Goal: Share content

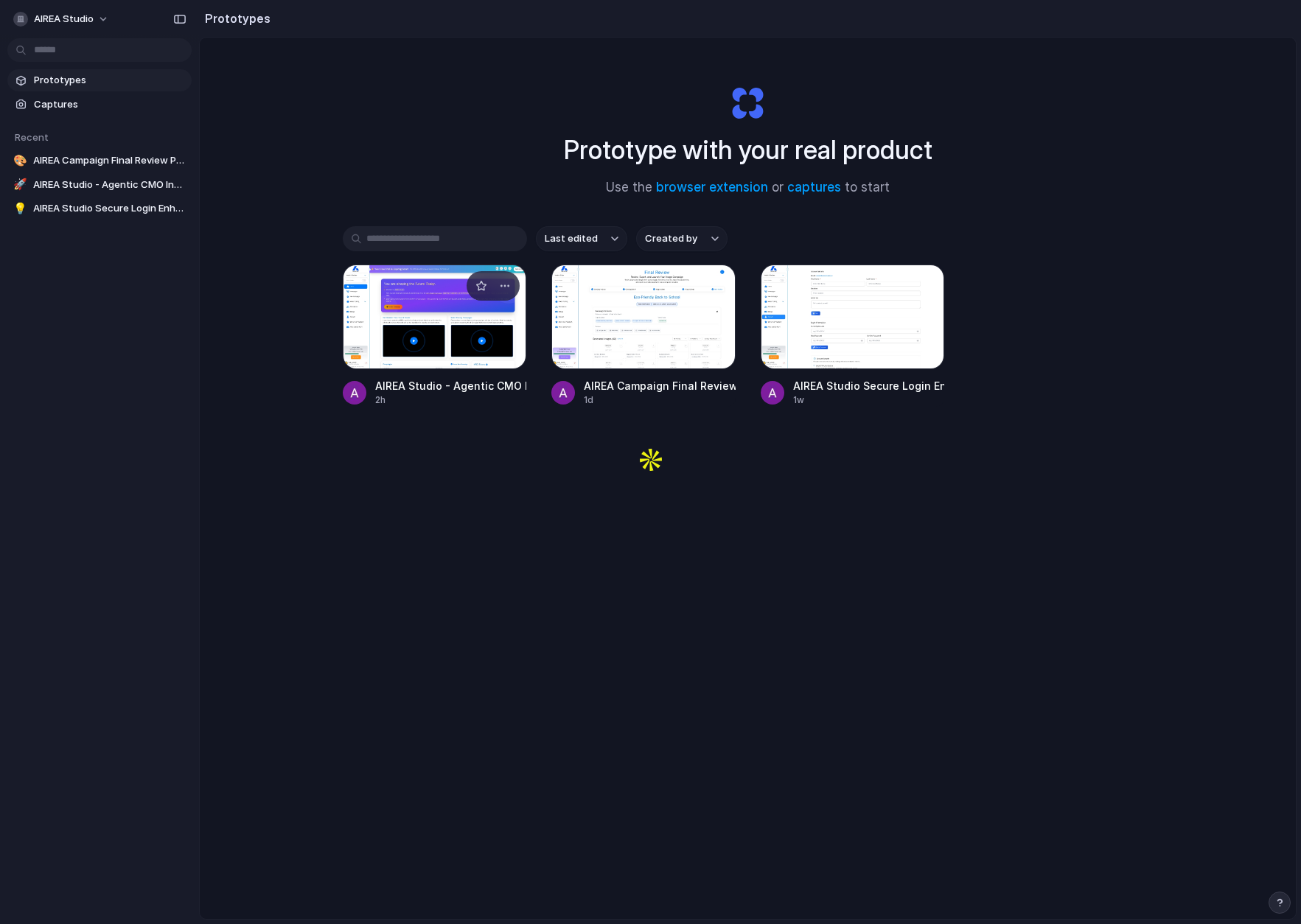
click at [428, 310] on div at bounding box center [435, 316] width 185 height 104
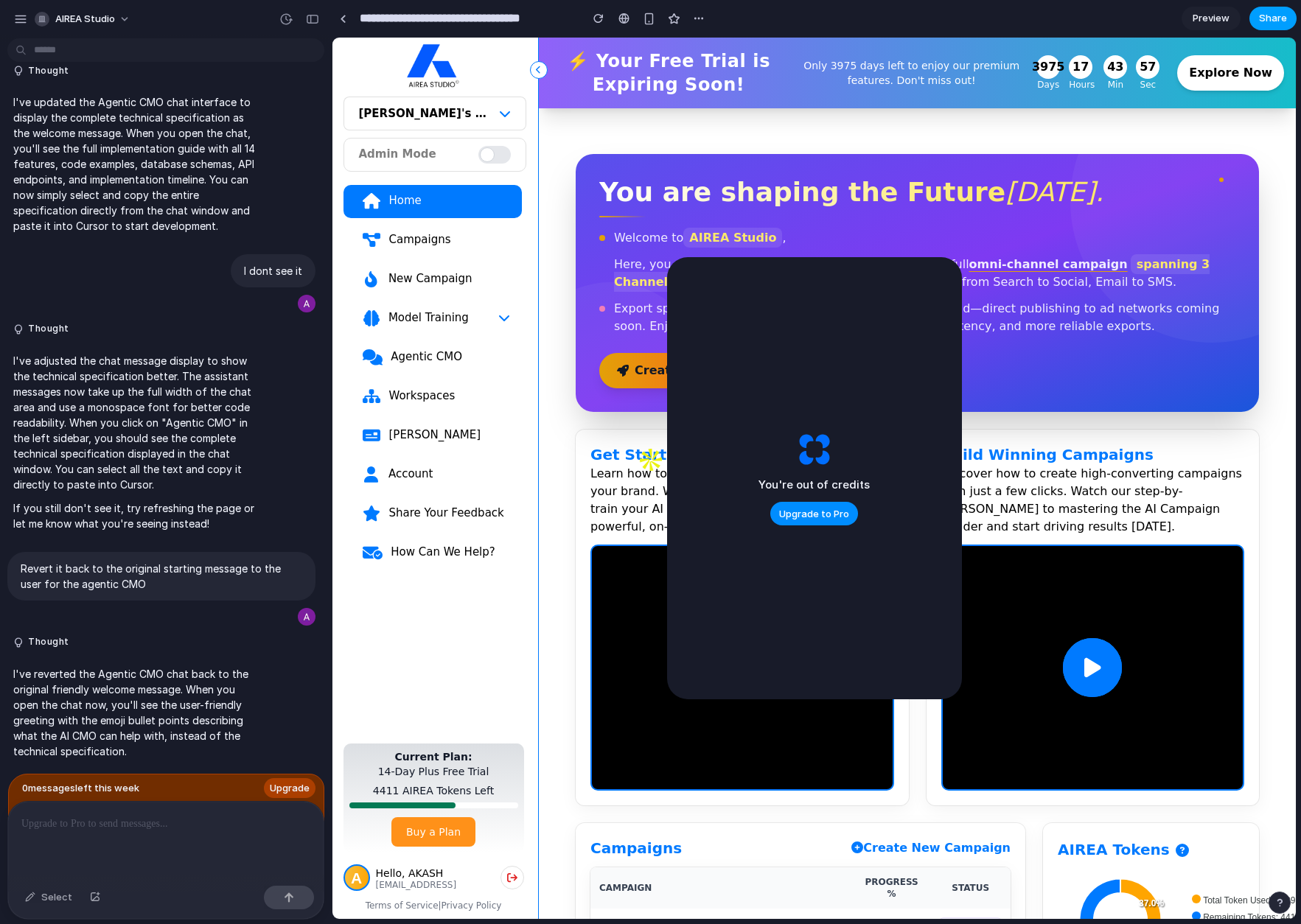
click at [1263, 23] on span "Share" at bounding box center [1273, 18] width 28 height 15
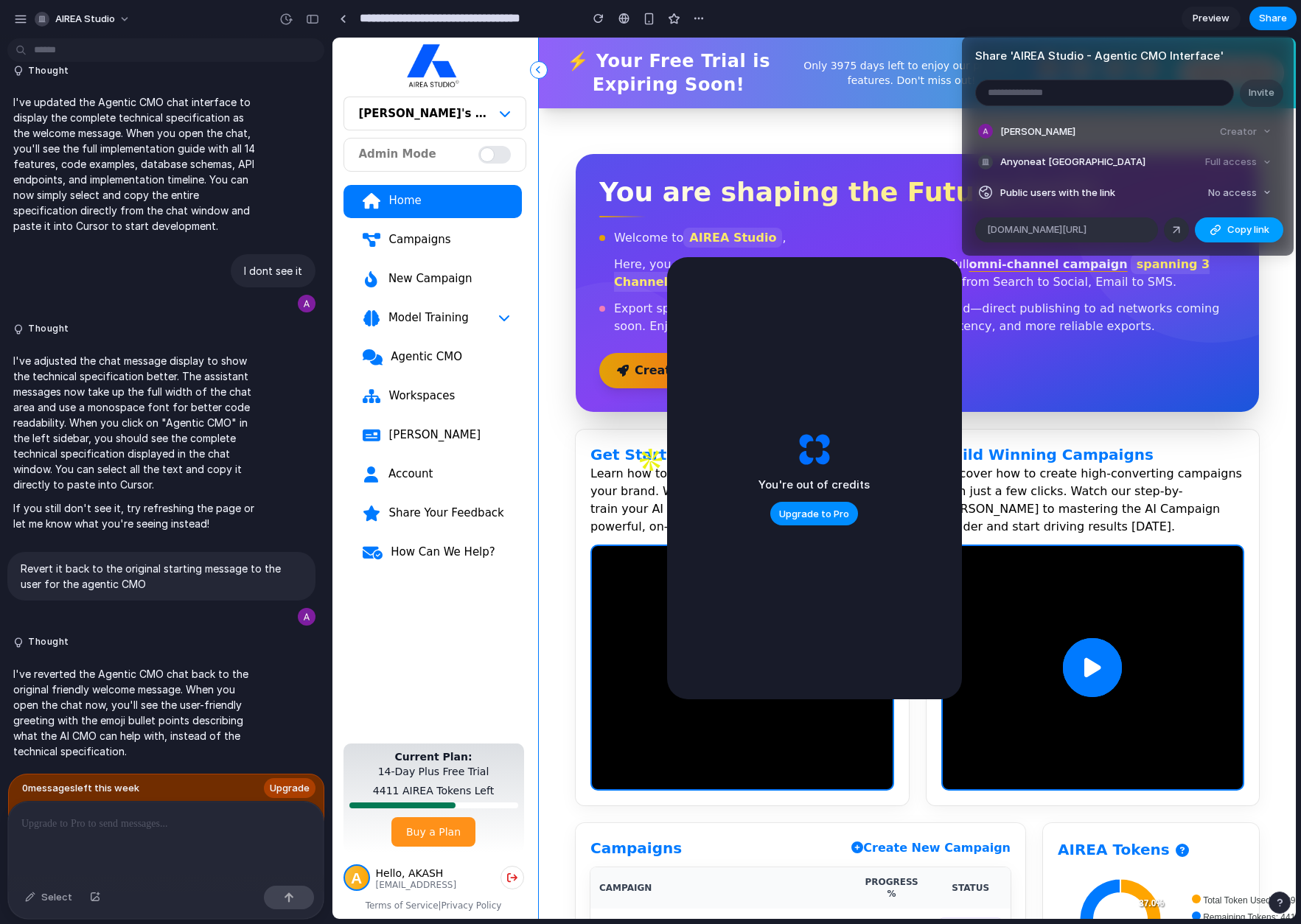
click at [1250, 228] on span "Copy link" at bounding box center [1248, 229] width 42 height 15
click at [16, 25] on div "Share ' AIREA Studio - Agentic CMO Interface ' Invite Akash Anand Creator Anyon…" at bounding box center [650, 462] width 1301 height 924
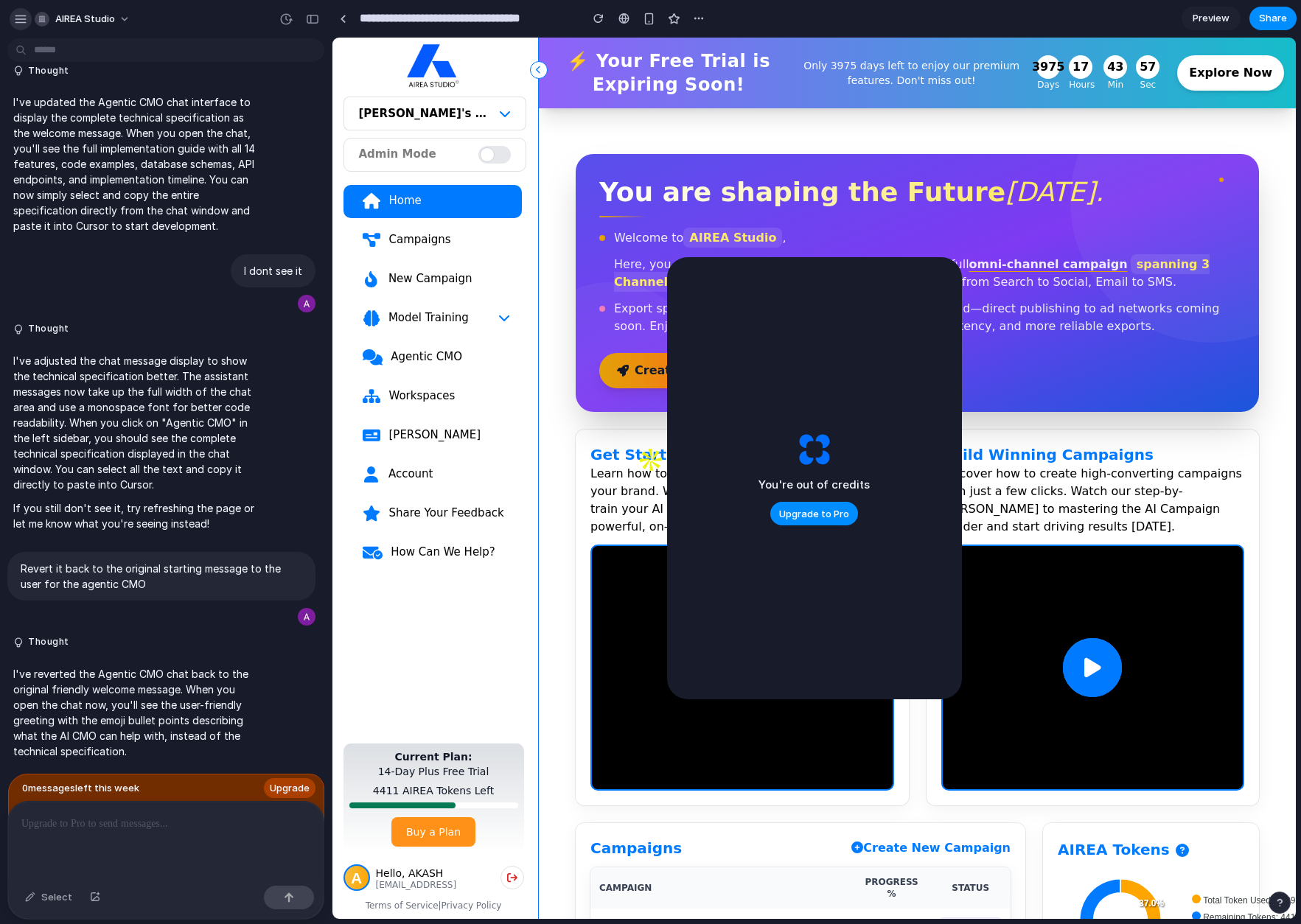
click at [16, 25] on div "button" at bounding box center [20, 19] width 14 height 14
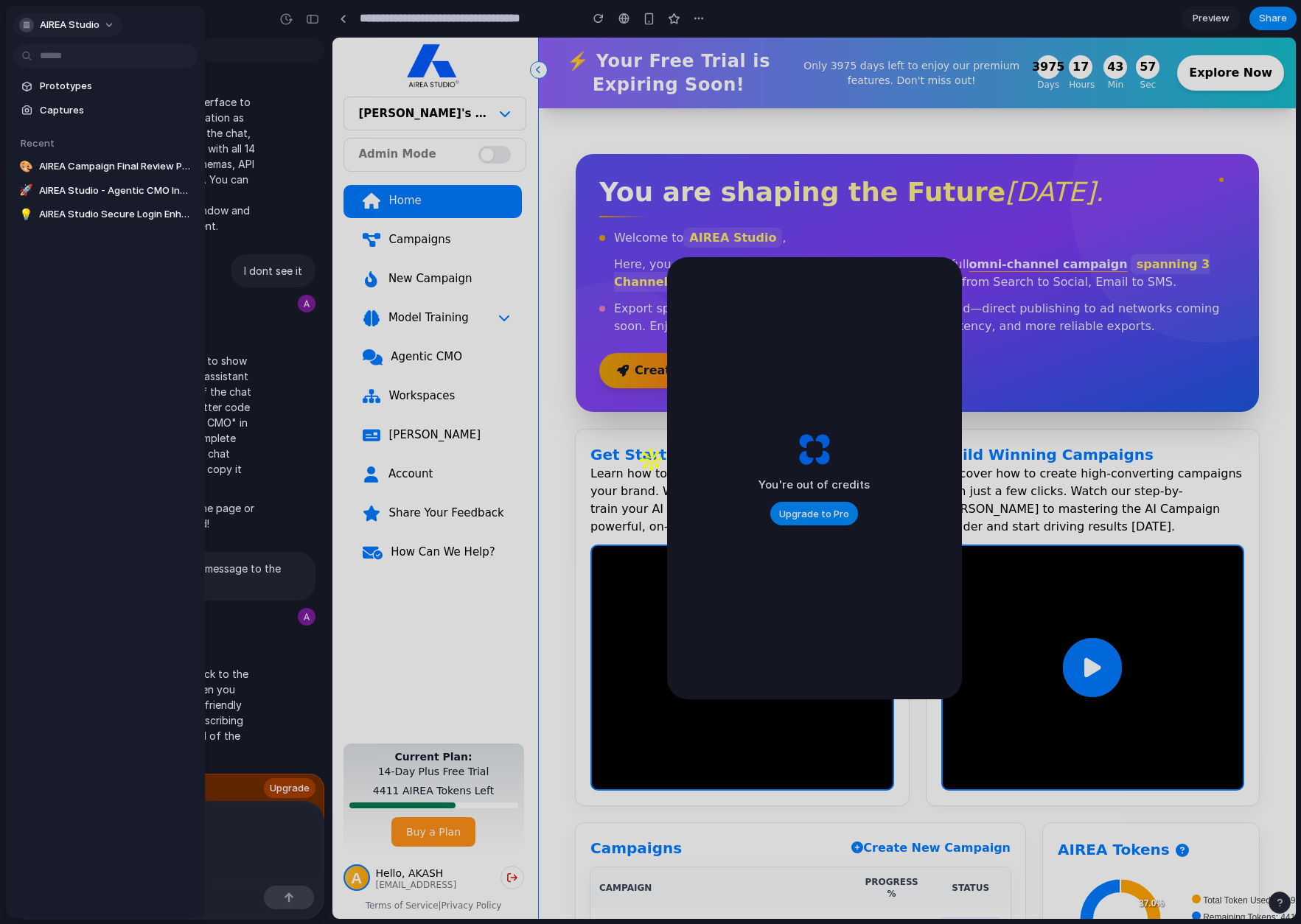
click at [28, 22] on div "button" at bounding box center [27, 25] width 15 height 15
click at [59, 124] on span "Sign out" at bounding box center [59, 129] width 39 height 15
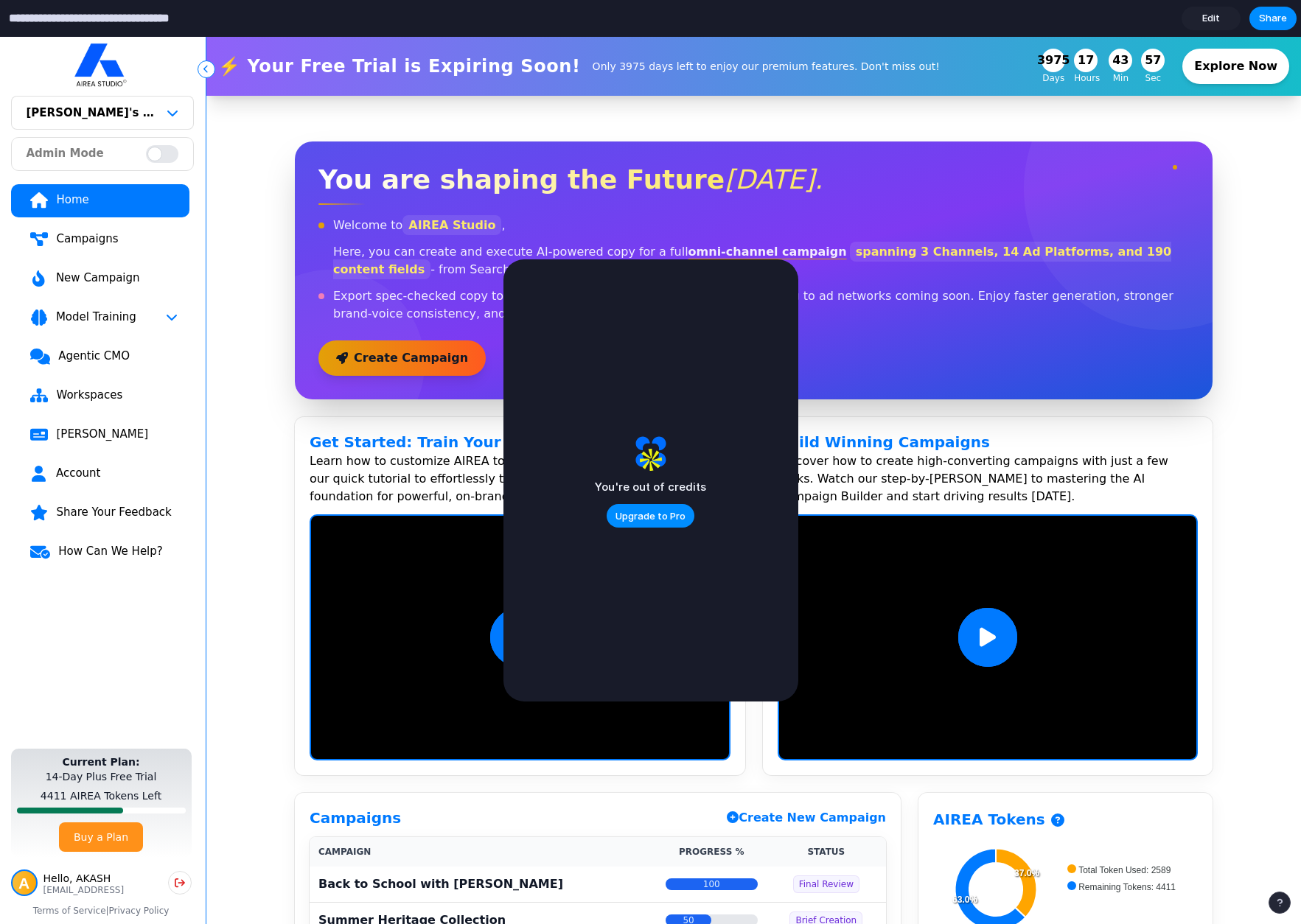
click at [42, 29] on input "**********" at bounding box center [114, 18] width 219 height 27
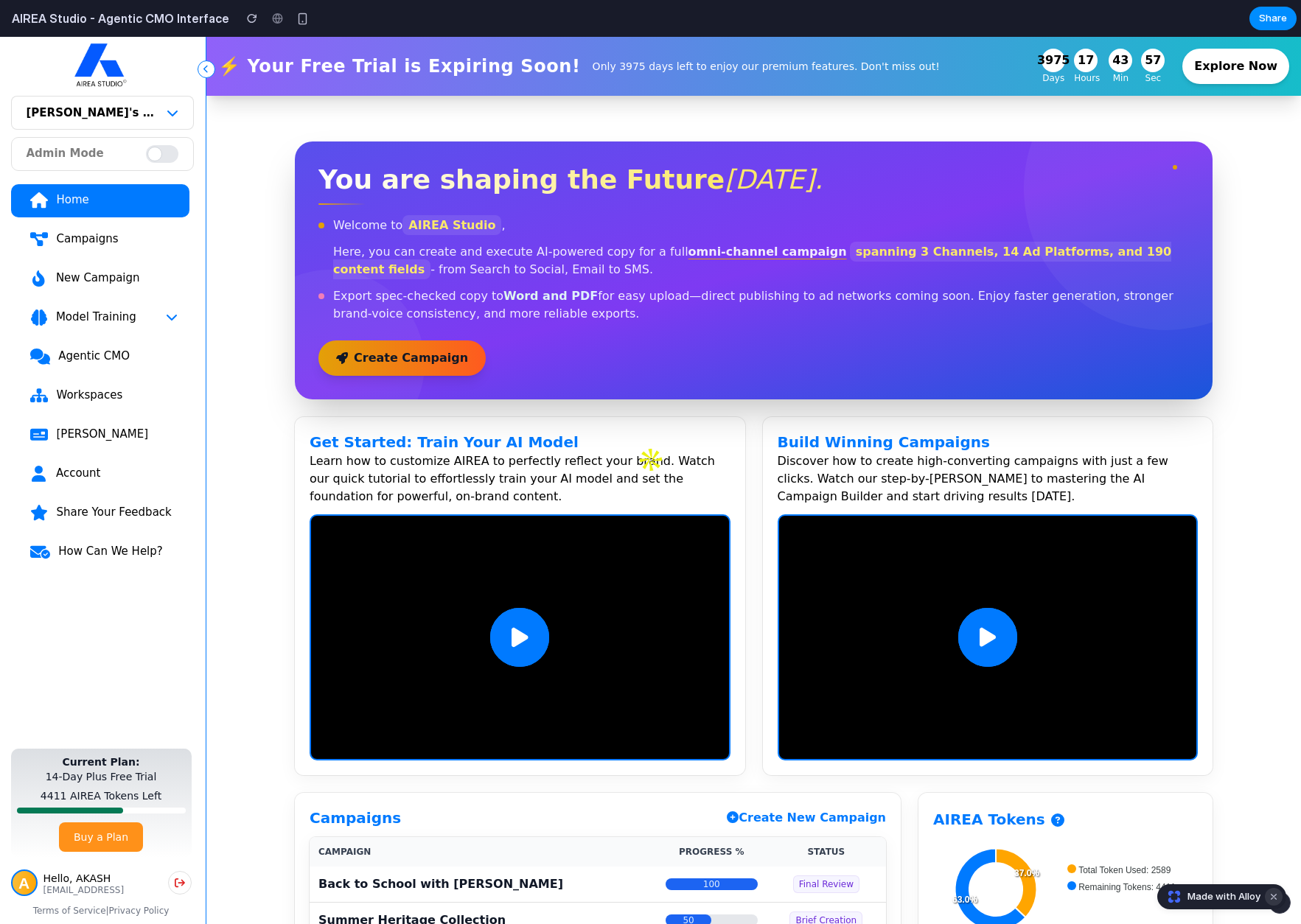
click at [1274, 894] on button "Dismiss watermark" at bounding box center [1273, 896] width 17 height 17
click at [82, 362] on div "Agentic CMO" at bounding box center [117, 356] width 120 height 15
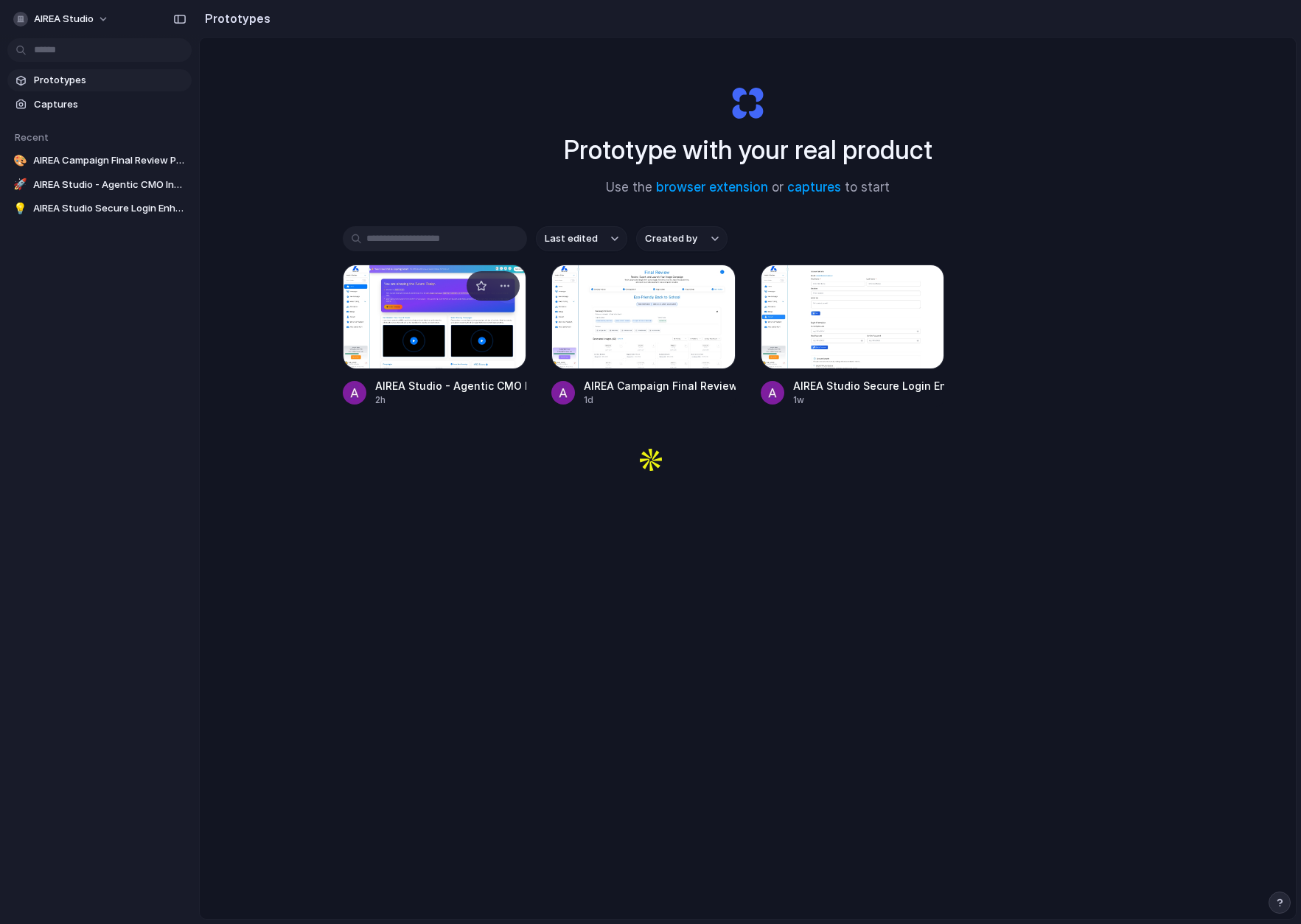
click at [430, 321] on div at bounding box center [435, 316] width 185 height 104
